Goal: Task Accomplishment & Management: Complete application form

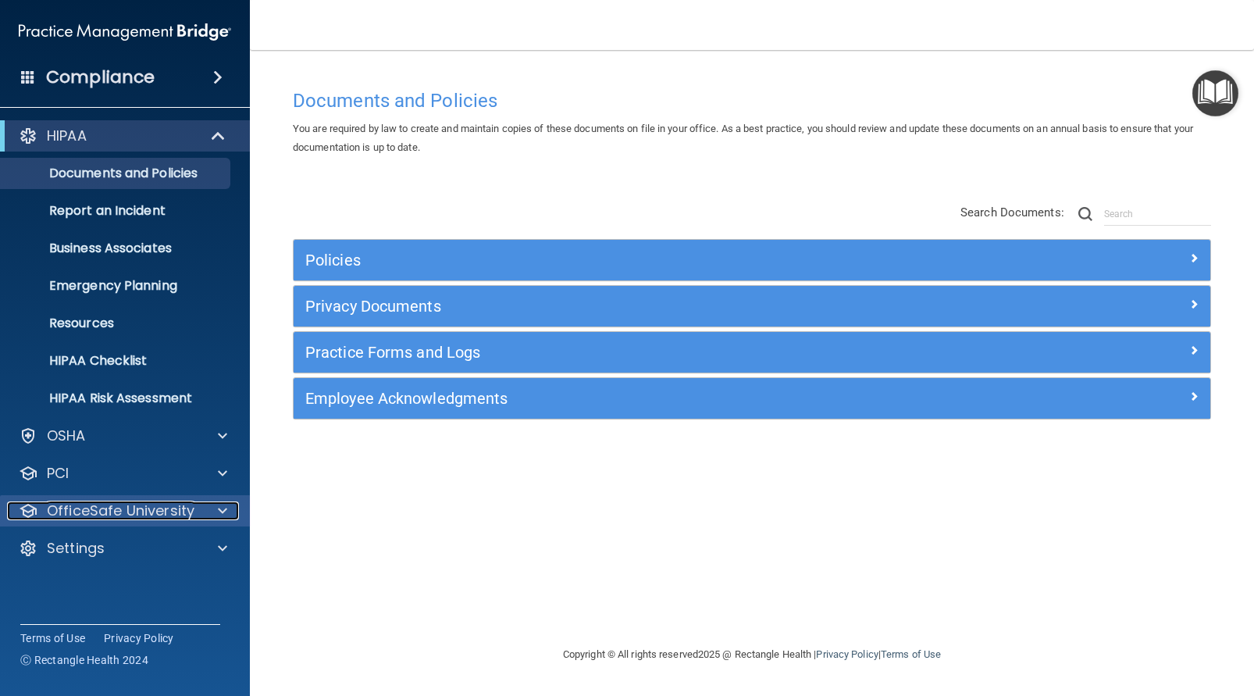
click at [112, 516] on p "OfficeSafe University" at bounding box center [121, 510] width 148 height 19
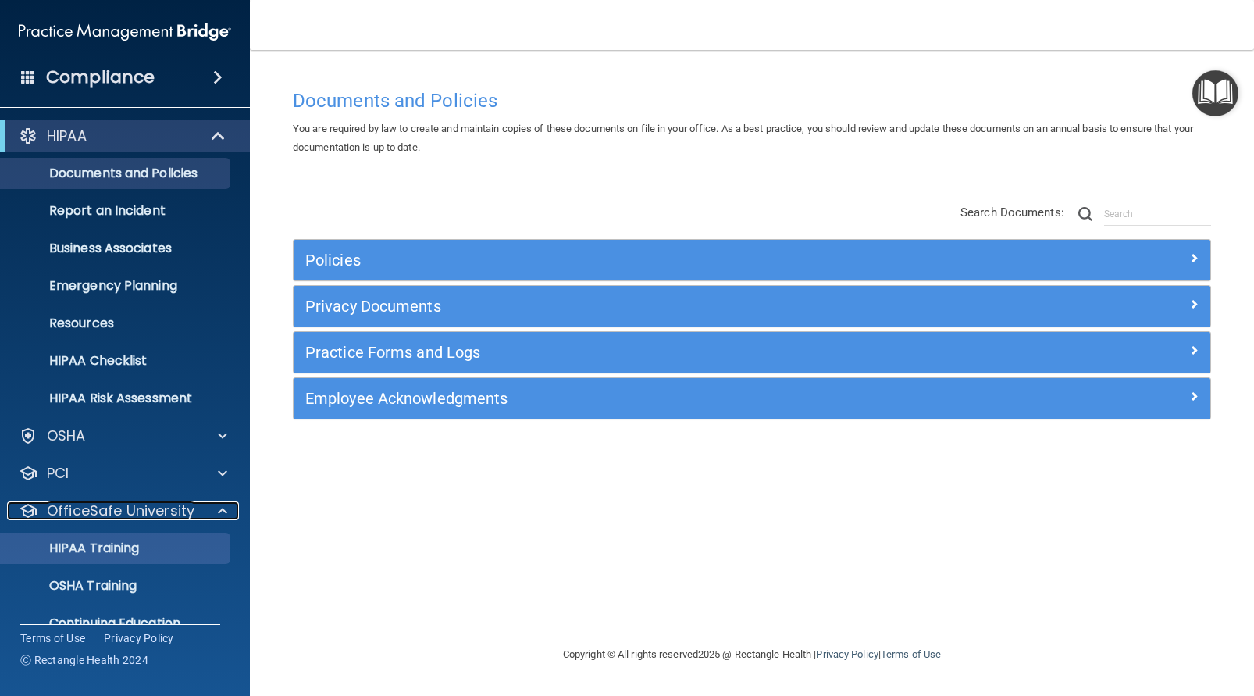
scroll to position [65, 0]
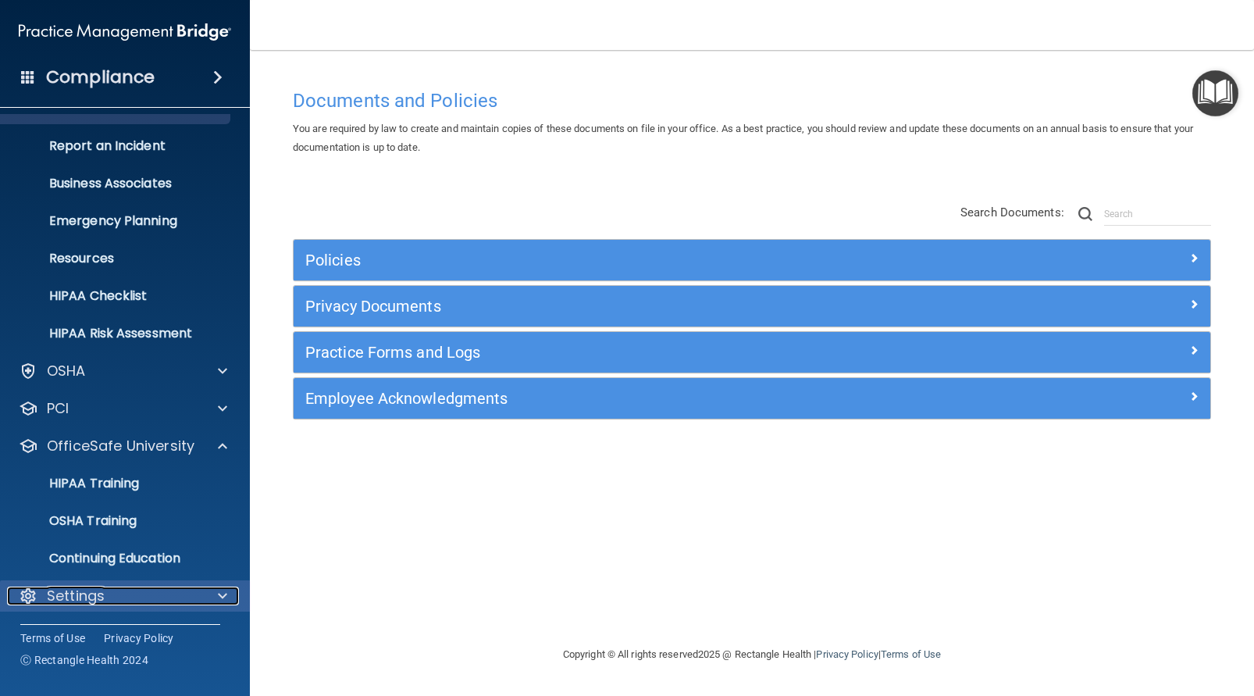
click at [148, 593] on div "Settings" at bounding box center [104, 595] width 194 height 19
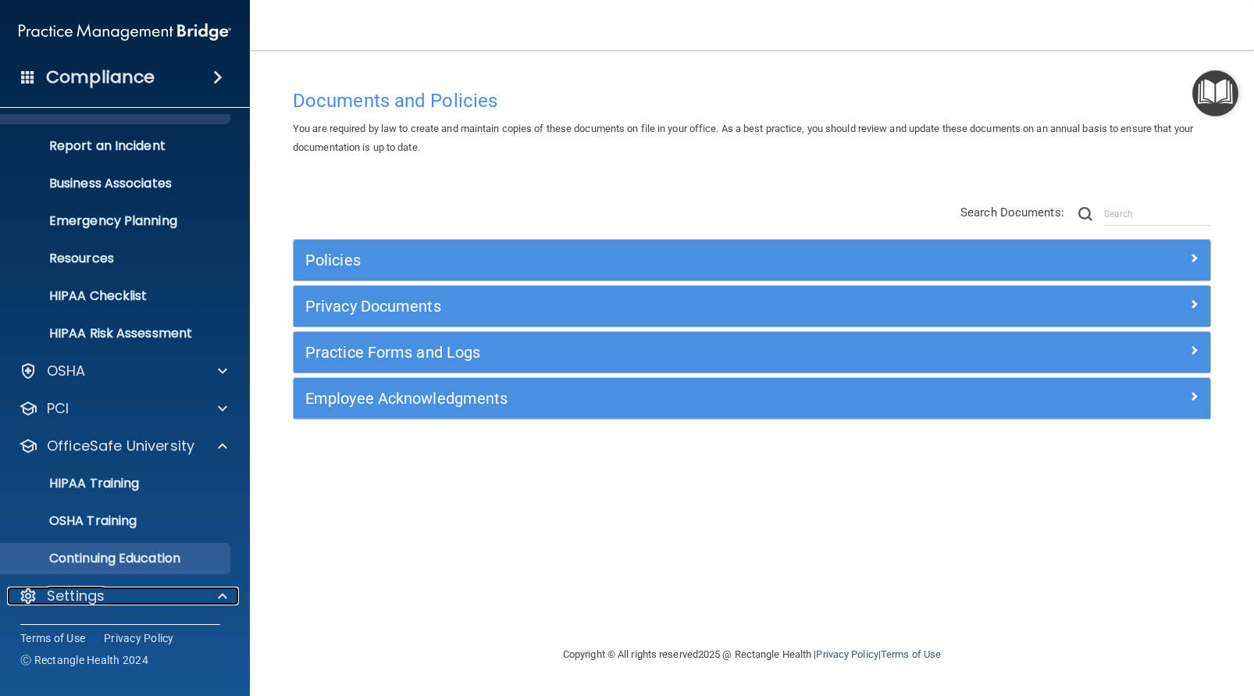
scroll to position [214, 0]
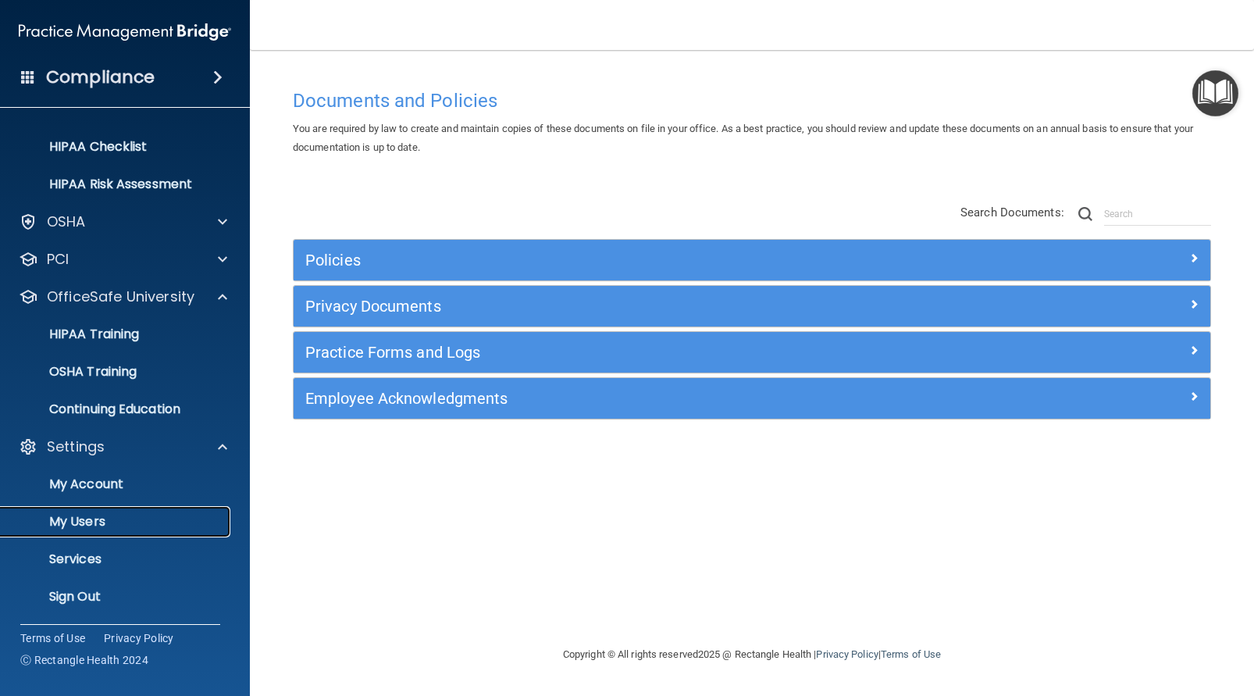
click at [128, 524] on p "My Users" at bounding box center [116, 522] width 213 height 16
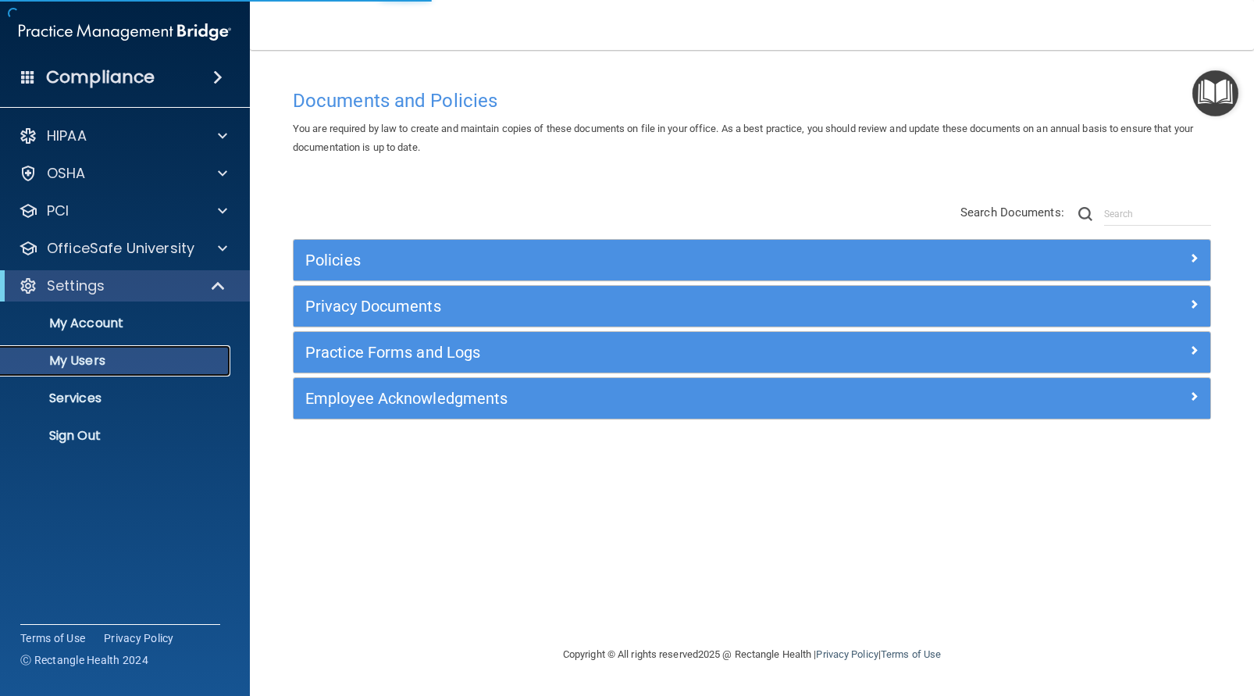
select select "20"
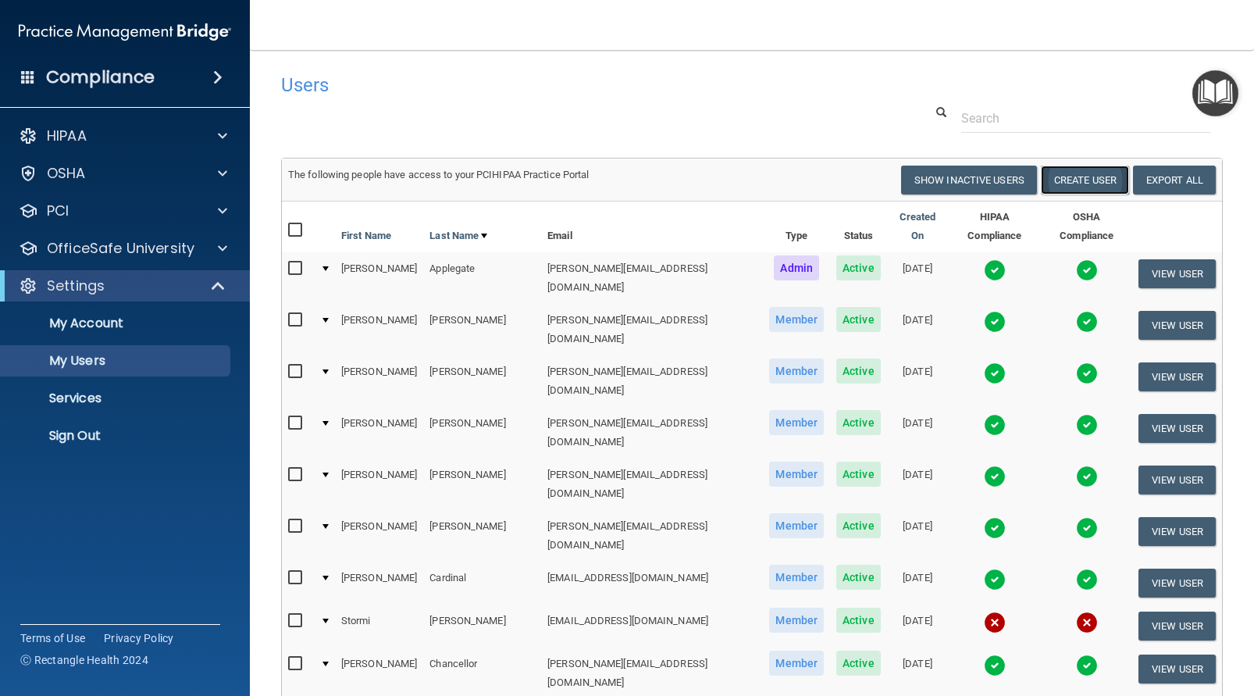
click at [1099, 181] on button "Create User" at bounding box center [1085, 179] width 88 height 29
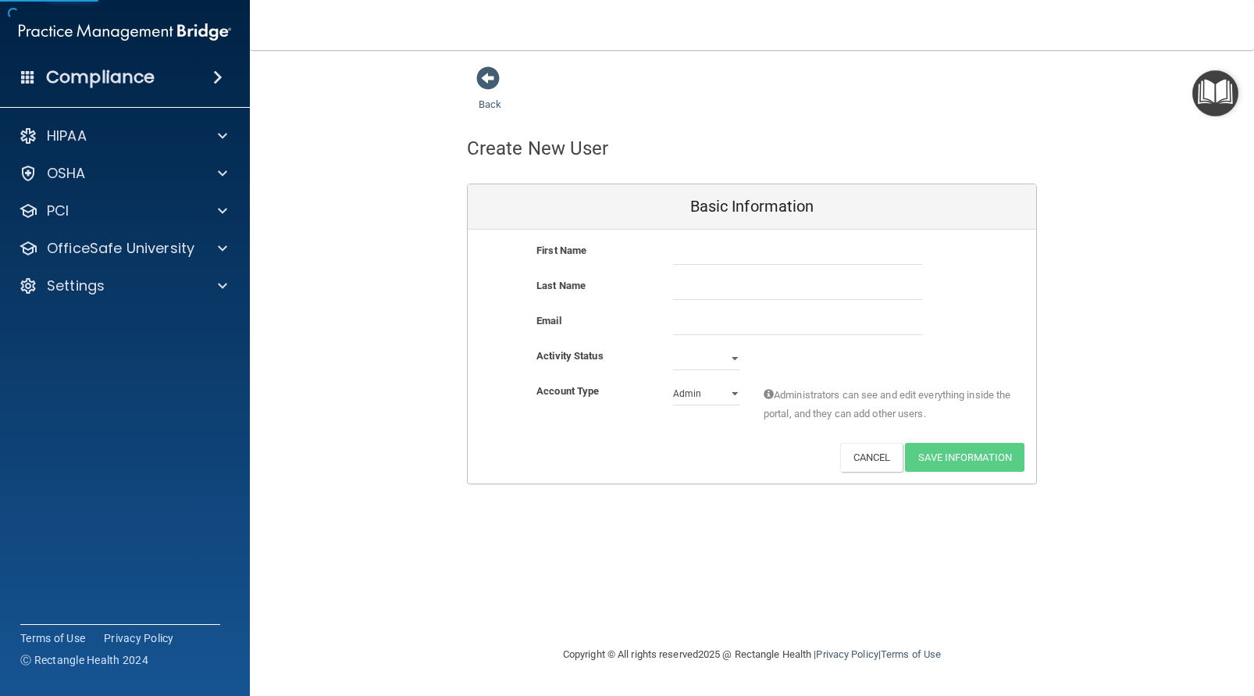
click at [669, 254] on div at bounding box center [797, 252] width 272 height 23
click at [681, 258] on input "text" at bounding box center [797, 252] width 249 height 23
type input "[PERSON_NAME]"
type input "Bosch"
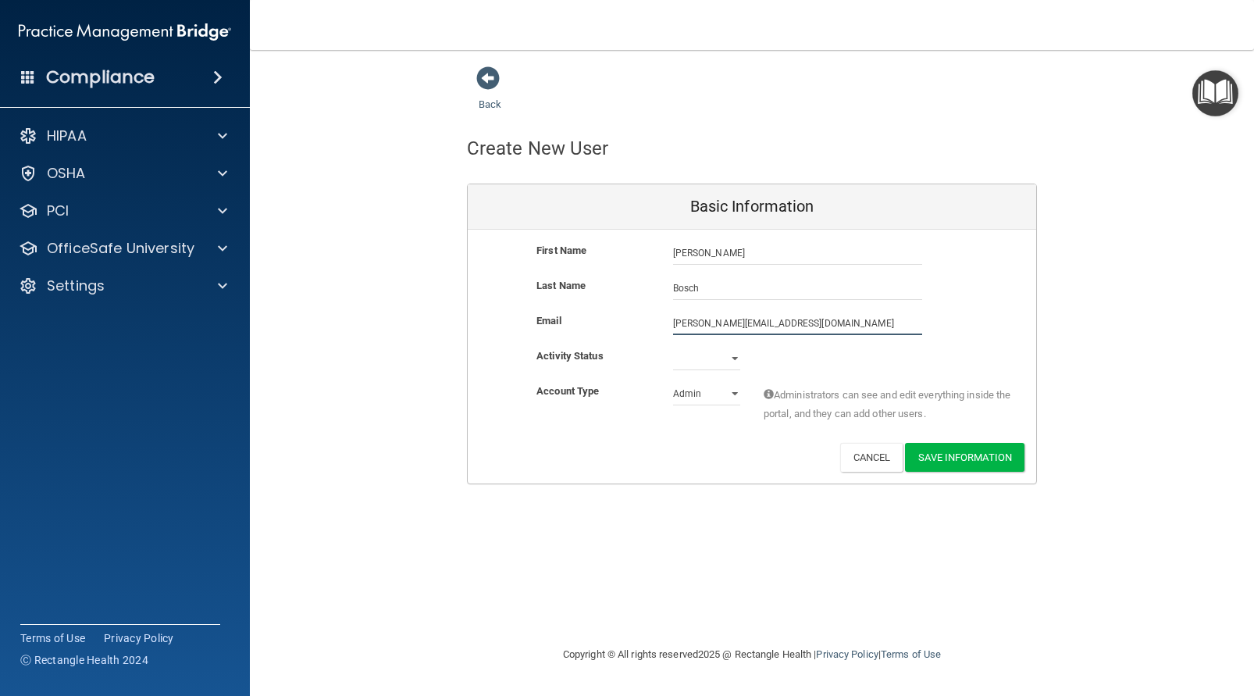
type input "[PERSON_NAME][EMAIL_ADDRESS][DOMAIN_NAME]"
click at [696, 361] on select "Active Inactive" at bounding box center [706, 358] width 67 height 23
select select "active"
click at [703, 398] on select "Admin Member" at bounding box center [706, 393] width 67 height 23
select select "practice_member"
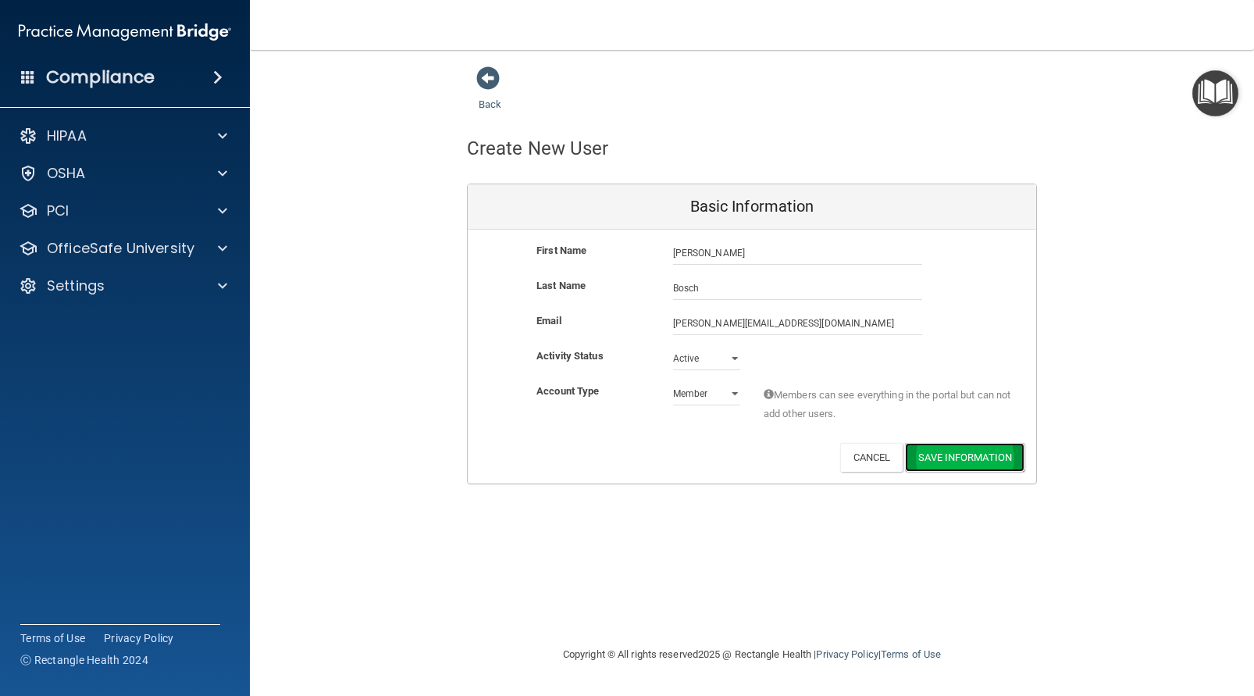
click at [959, 457] on button "Save Information" at bounding box center [964, 457] width 119 height 29
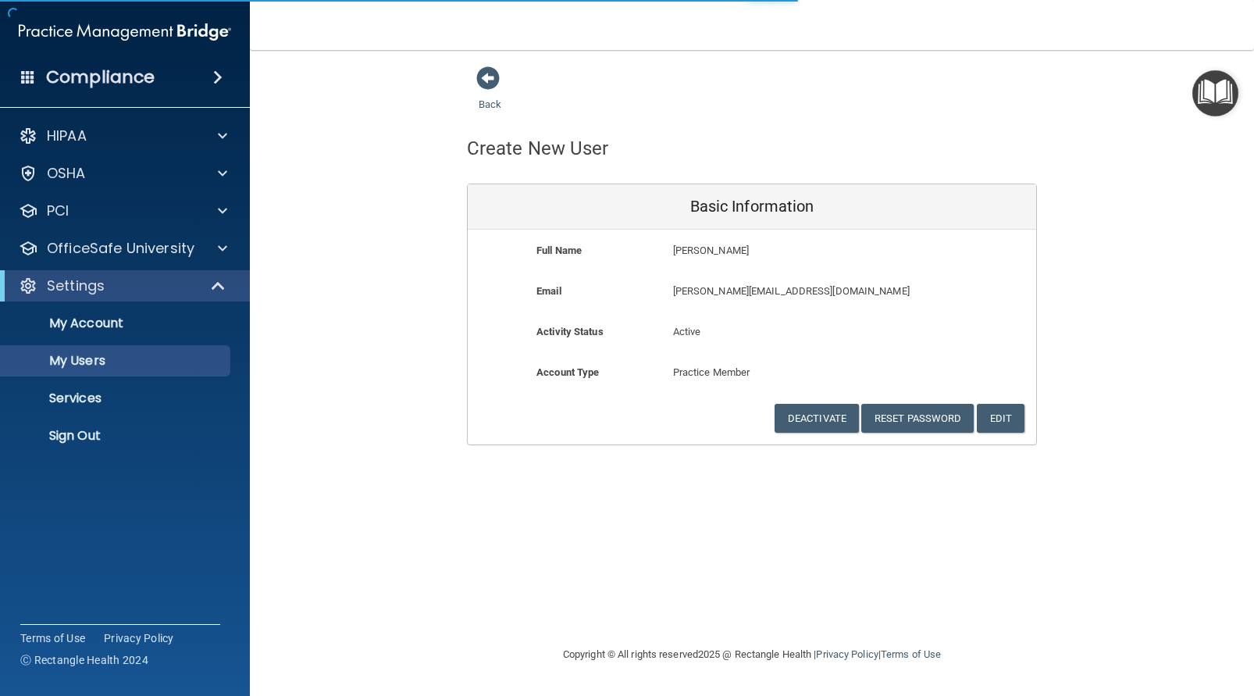
select select "20"
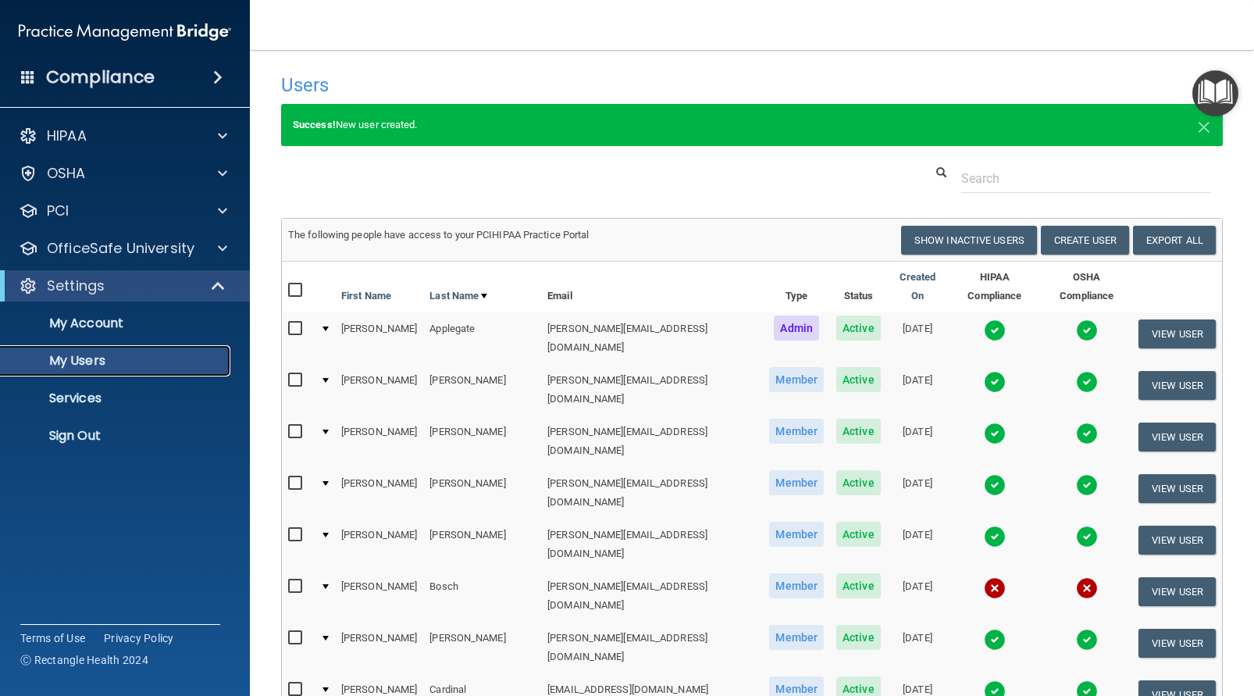
click at [130, 369] on link "My Users" at bounding box center [107, 360] width 246 height 31
select select "20"
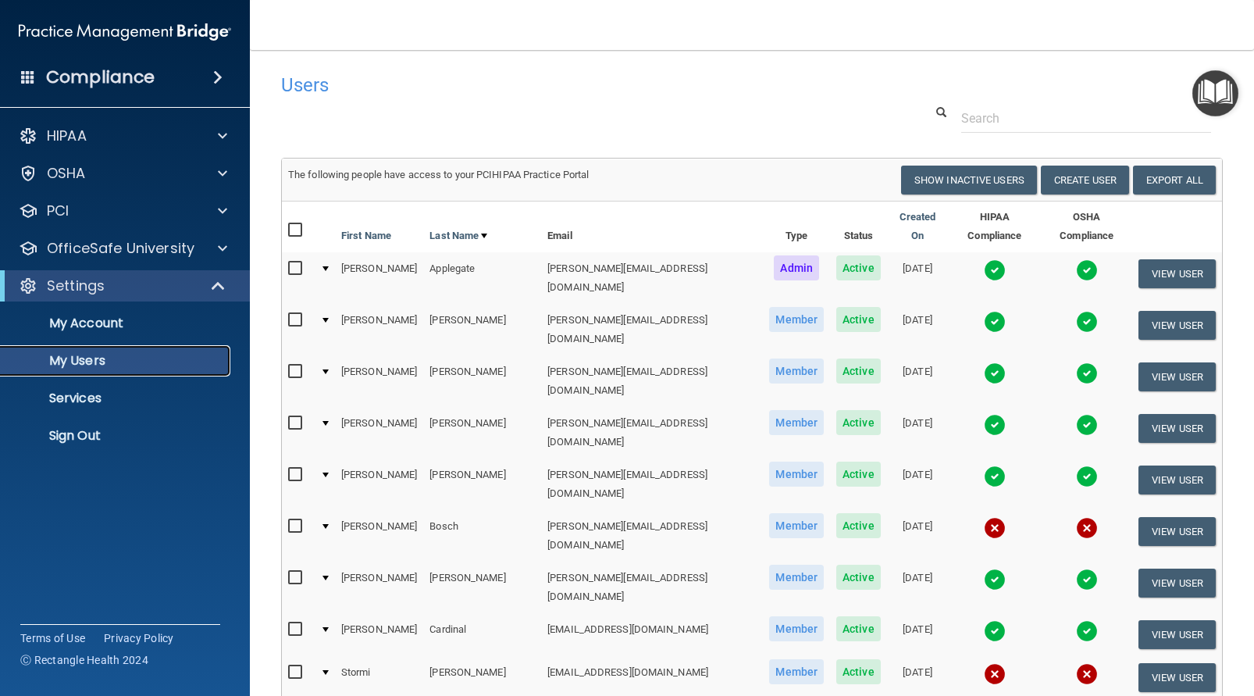
click at [154, 364] on p "My Users" at bounding box center [116, 361] width 213 height 16
